Goal: Task Accomplishment & Management: Use online tool/utility

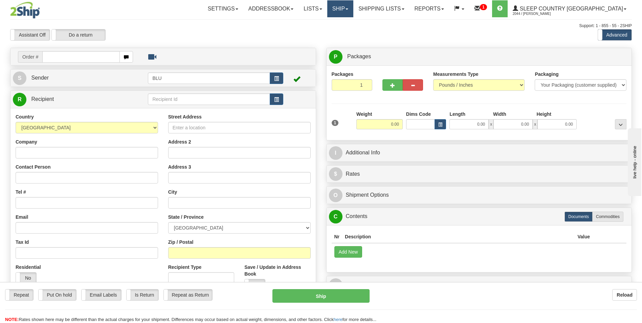
click at [348, 8] on span at bounding box center [347, 8] width 3 height 1
click at [353, 29] on link "OnHold / Order Queue" at bounding box center [322, 32] width 61 height 9
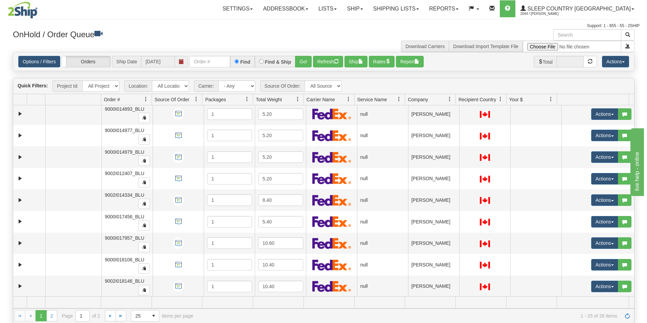
scroll to position [338, 0]
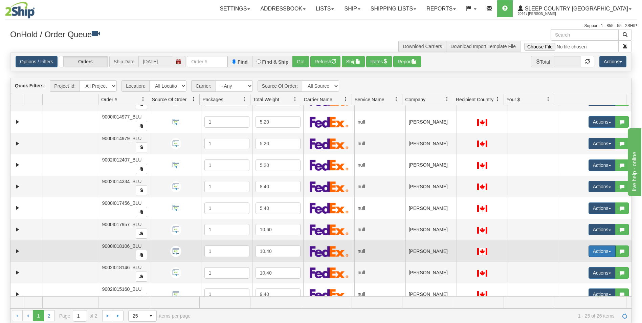
click at [591, 251] on button "Actions" at bounding box center [602, 251] width 27 height 12
click at [564, 262] on span "Open" at bounding box center [572, 263] width 16 height 5
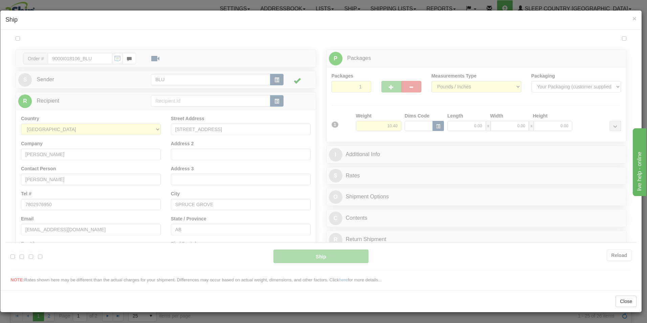
scroll to position [0, 0]
type input "14:52"
type input "16:00"
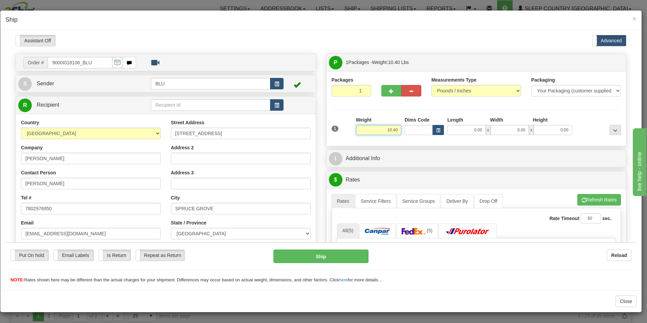
click at [394, 130] on input "10.40" at bounding box center [378, 130] width 45 height 10
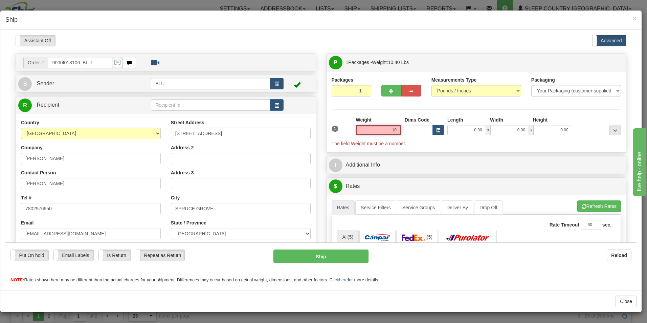
type input "1"
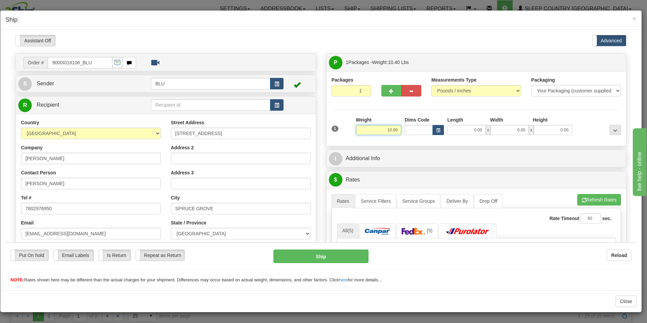
type input "10.00"
click at [479, 129] on input "0.00" at bounding box center [466, 130] width 39 height 10
type input "16.00"
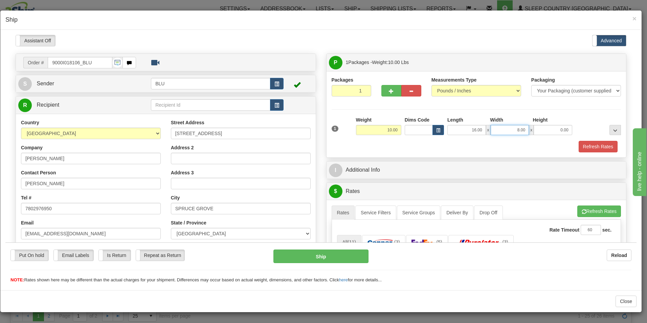
type input "8.00"
click at [554, 129] on input "16." at bounding box center [553, 130] width 39 height 10
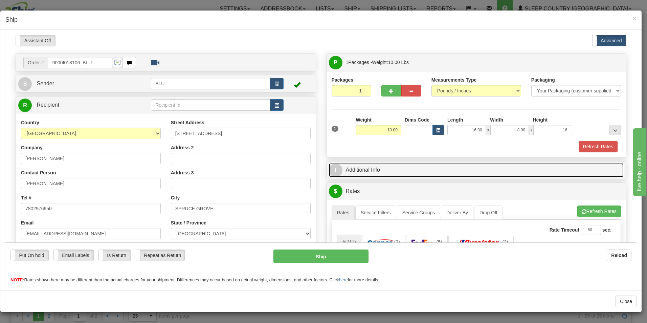
type input "16.00"
click at [552, 170] on link "I Additional Info" at bounding box center [476, 170] width 295 height 14
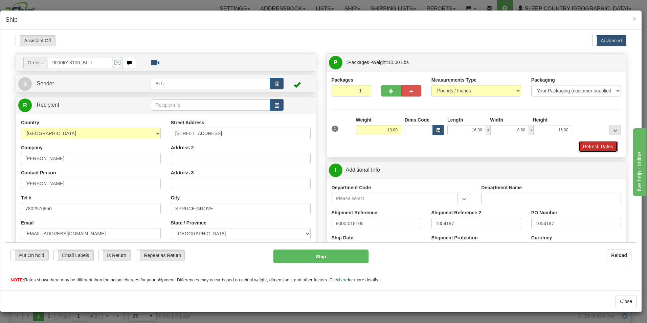
click at [597, 143] on button "Refresh Rates" at bounding box center [598, 146] width 39 height 12
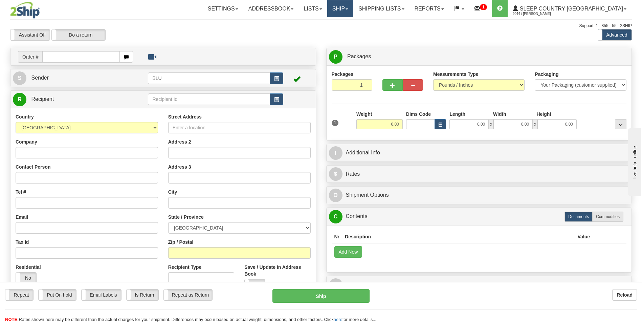
click at [353, 10] on link "Ship" at bounding box center [340, 8] width 26 height 17
click at [346, 31] on span "OnHold / Order Queue" at bounding box center [323, 32] width 48 height 5
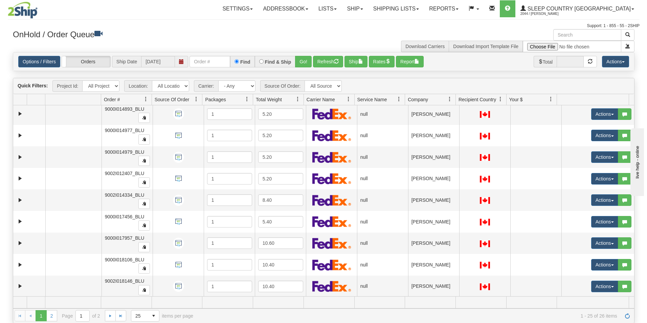
scroll to position [338, 0]
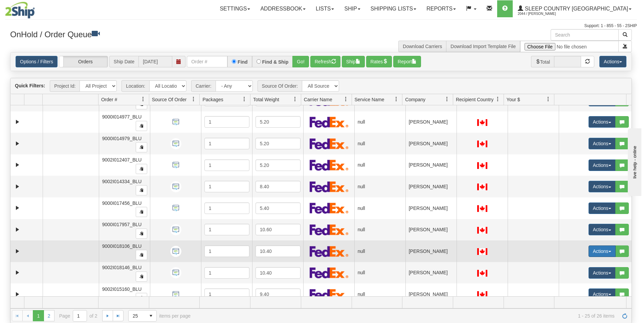
click at [592, 250] on button "Actions" at bounding box center [602, 251] width 27 height 12
click at [569, 263] on span "Open" at bounding box center [572, 263] width 16 height 5
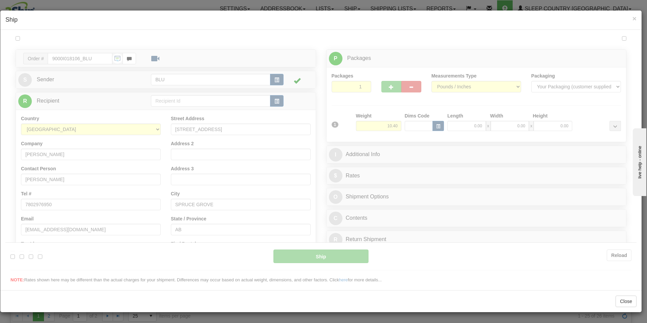
scroll to position [0, 0]
type input "14:54"
type input "16:00"
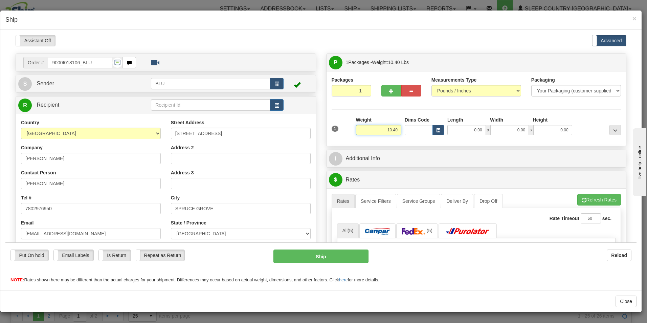
click at [396, 131] on input "10.40" at bounding box center [378, 130] width 45 height 10
type input "1"
type input "10.00"
type input "16.00"
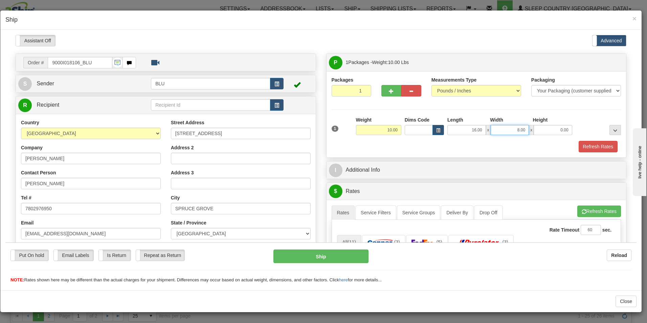
type input "8.00"
type input "16.00"
click at [584, 146] on button "Refresh Rates" at bounding box center [598, 146] width 39 height 12
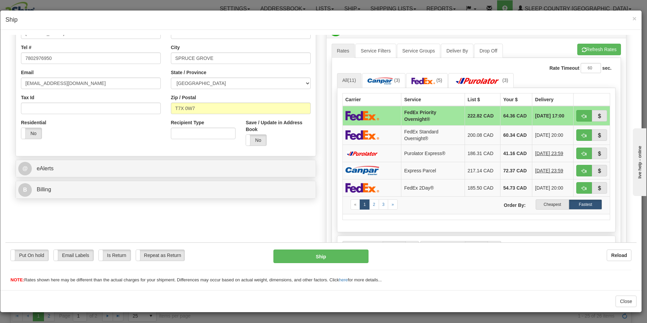
scroll to position [168, 0]
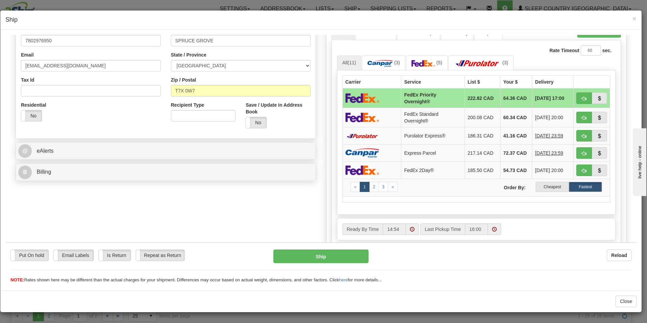
drag, startPoint x: 635, startPoint y: 124, endPoint x: 8, endPoint y: 39, distance: 632.4
click at [551, 185] on label "Cheapest" at bounding box center [552, 186] width 33 height 10
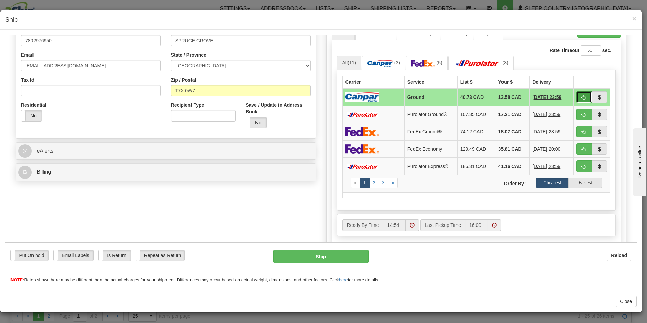
click at [582, 96] on span "button" at bounding box center [584, 97] width 5 height 4
type input "1"
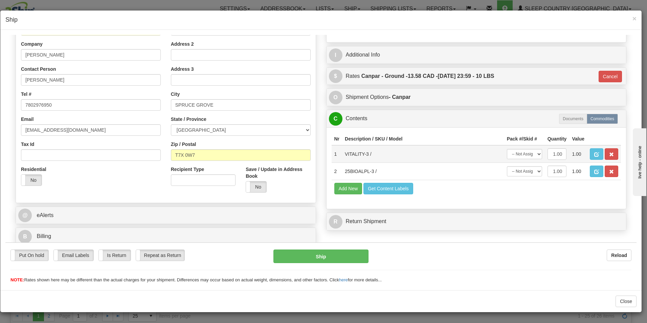
scroll to position [104, 0]
click at [339, 255] on button "Ship" at bounding box center [321, 256] width 95 height 14
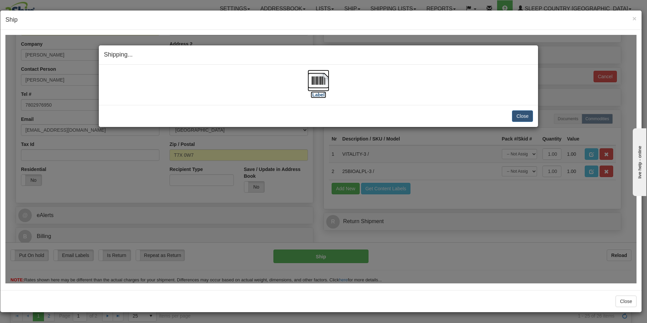
click at [320, 91] on label "[Label]" at bounding box center [319, 94] width 16 height 7
click at [525, 114] on button "Close" at bounding box center [522, 116] width 21 height 12
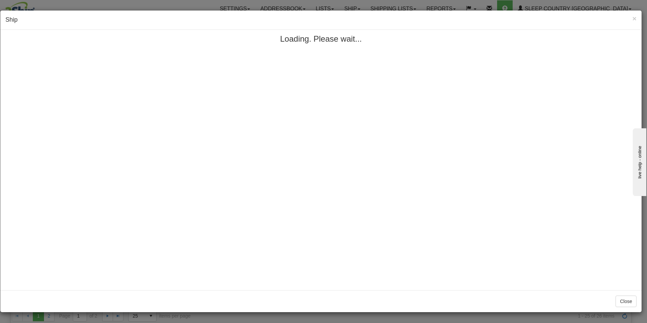
scroll to position [0, 0]
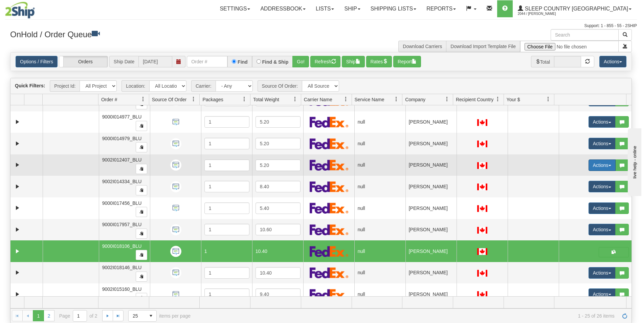
click at [595, 162] on button "Actions" at bounding box center [602, 165] width 27 height 12
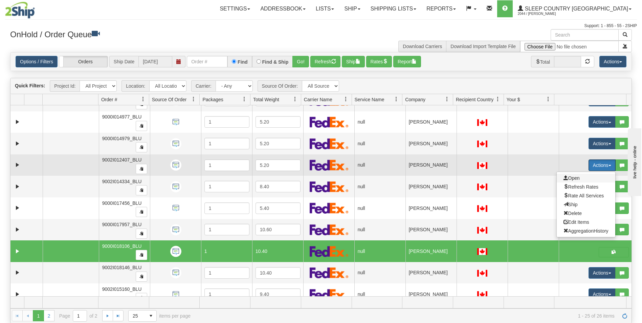
click at [570, 177] on span "Open" at bounding box center [572, 177] width 16 height 5
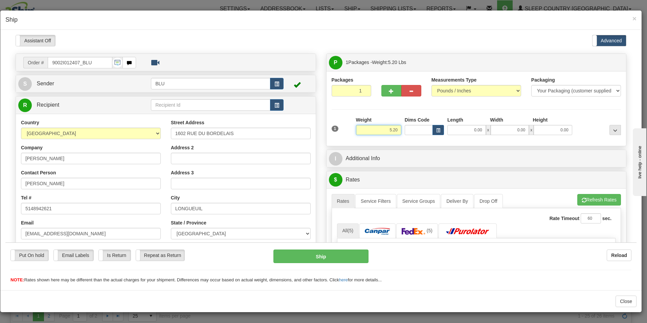
click at [396, 129] on input "5.20" at bounding box center [378, 130] width 45 height 10
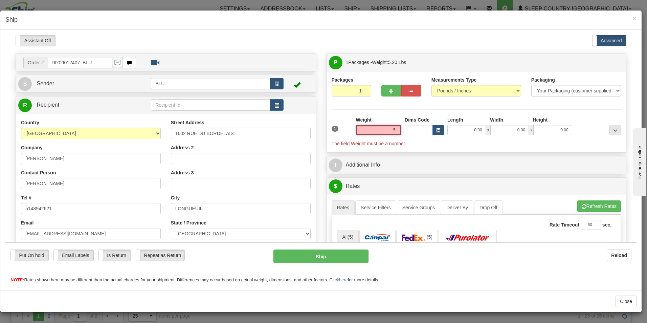
type input "5"
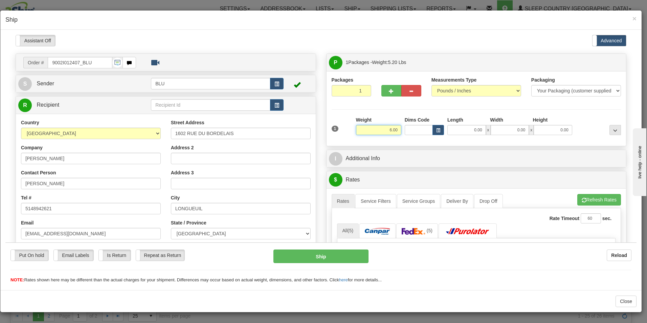
type input "6.00"
click at [478, 129] on input "0.00" at bounding box center [466, 130] width 39 height 10
type input "8.00"
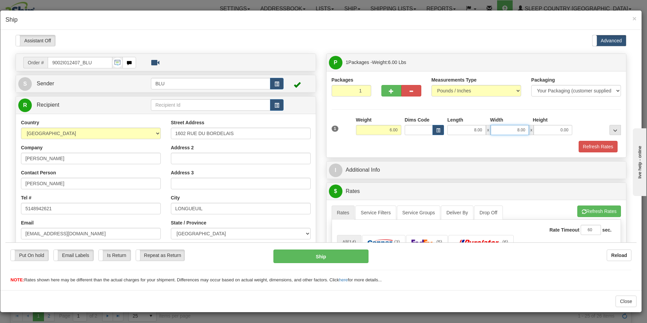
type input "8.00"
type input "16.00"
click at [597, 145] on button "Refresh Rates" at bounding box center [598, 146] width 39 height 12
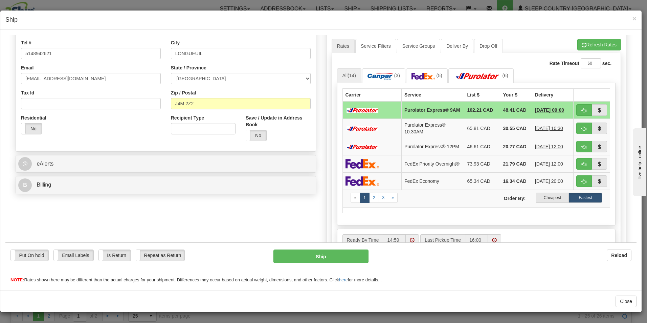
scroll to position [159, 0]
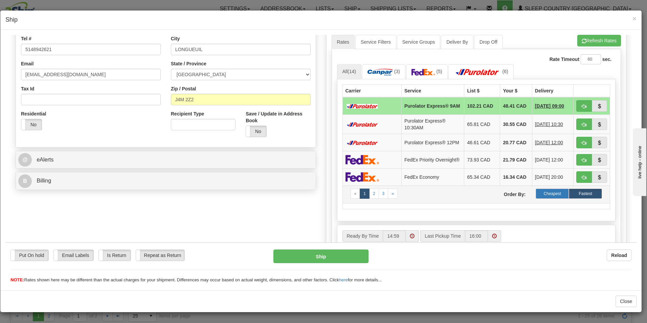
click at [540, 198] on label "Cheapest" at bounding box center [552, 193] width 33 height 10
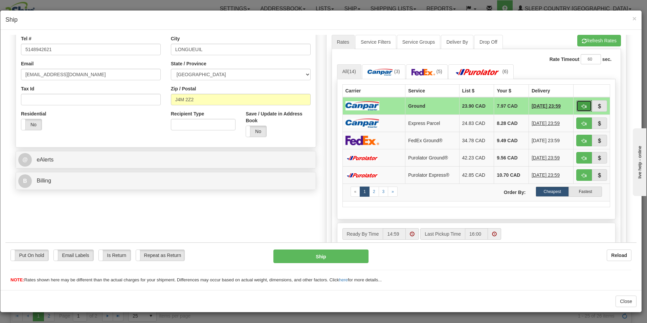
click at [576, 104] on button "button" at bounding box center [584, 106] width 16 height 12
type input "1"
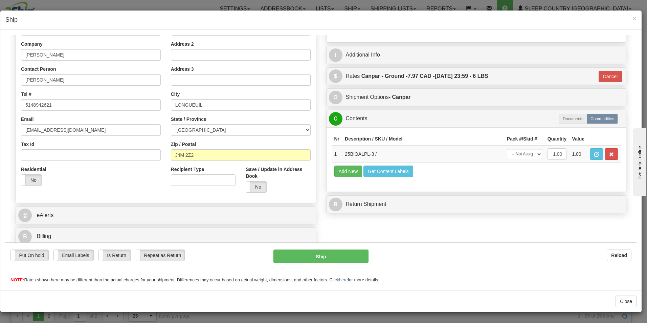
scroll to position [104, 0]
click at [324, 256] on button "Ship" at bounding box center [321, 256] width 95 height 14
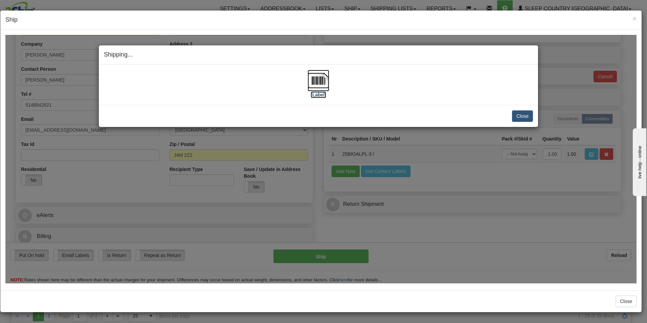
click at [320, 96] on label "[Label]" at bounding box center [319, 94] width 16 height 7
click at [521, 115] on button "Close" at bounding box center [522, 116] width 21 height 12
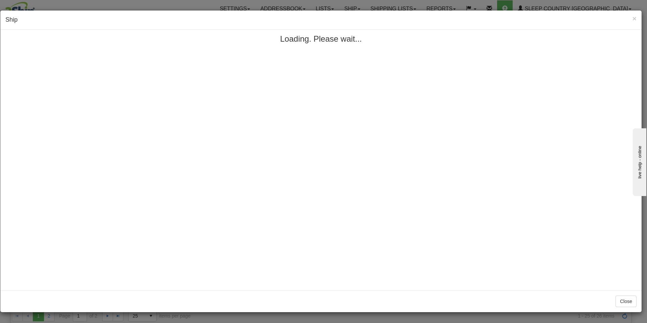
scroll to position [0, 0]
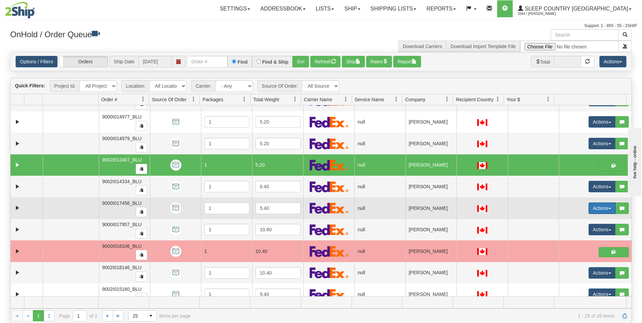
click at [589, 207] on button "Actions" at bounding box center [602, 208] width 27 height 12
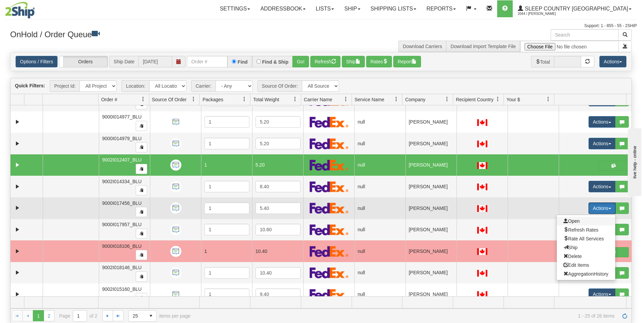
click at [573, 221] on span "Open" at bounding box center [572, 220] width 16 height 5
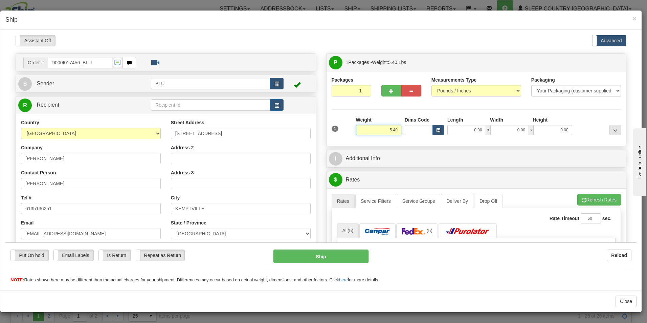
click at [395, 129] on input "5.40" at bounding box center [378, 130] width 45 height 10
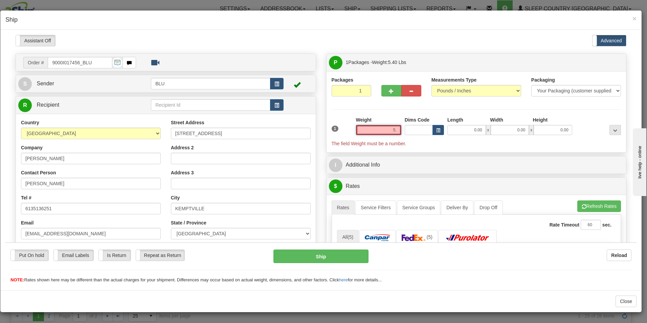
type input "5"
type input "8"
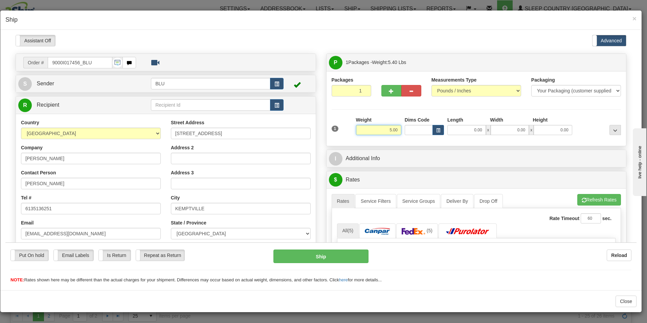
type input "5.00"
type input "8.00"
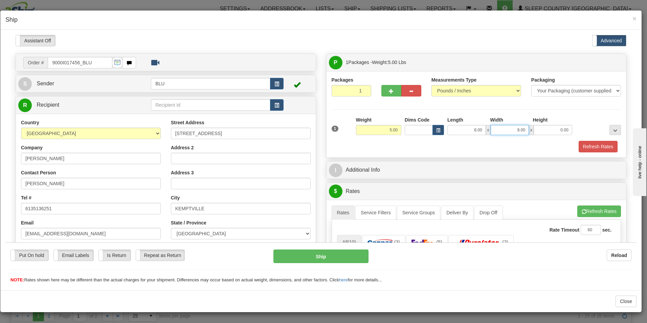
type input "8.00"
type input "16.00"
click at [587, 146] on button "Refresh Rates" at bounding box center [598, 146] width 39 height 12
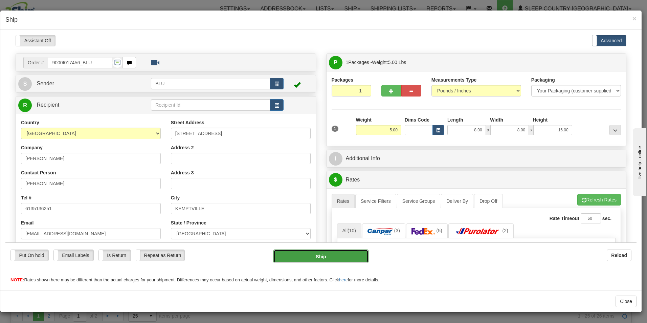
click at [322, 255] on button "Ship" at bounding box center [321, 256] width 95 height 14
type input "01"
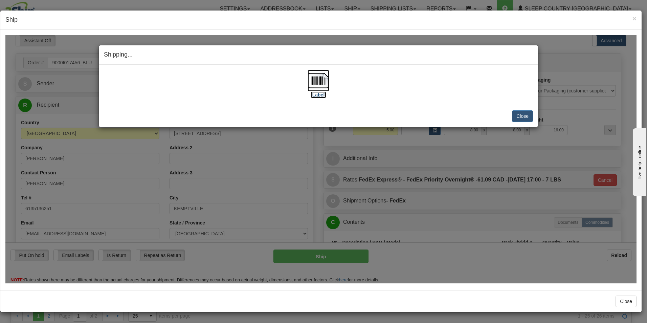
click at [320, 91] on label "[Label]" at bounding box center [319, 94] width 16 height 7
click at [522, 114] on button "Close" at bounding box center [522, 116] width 21 height 12
